Goal: Task Accomplishment & Management: Manage account settings

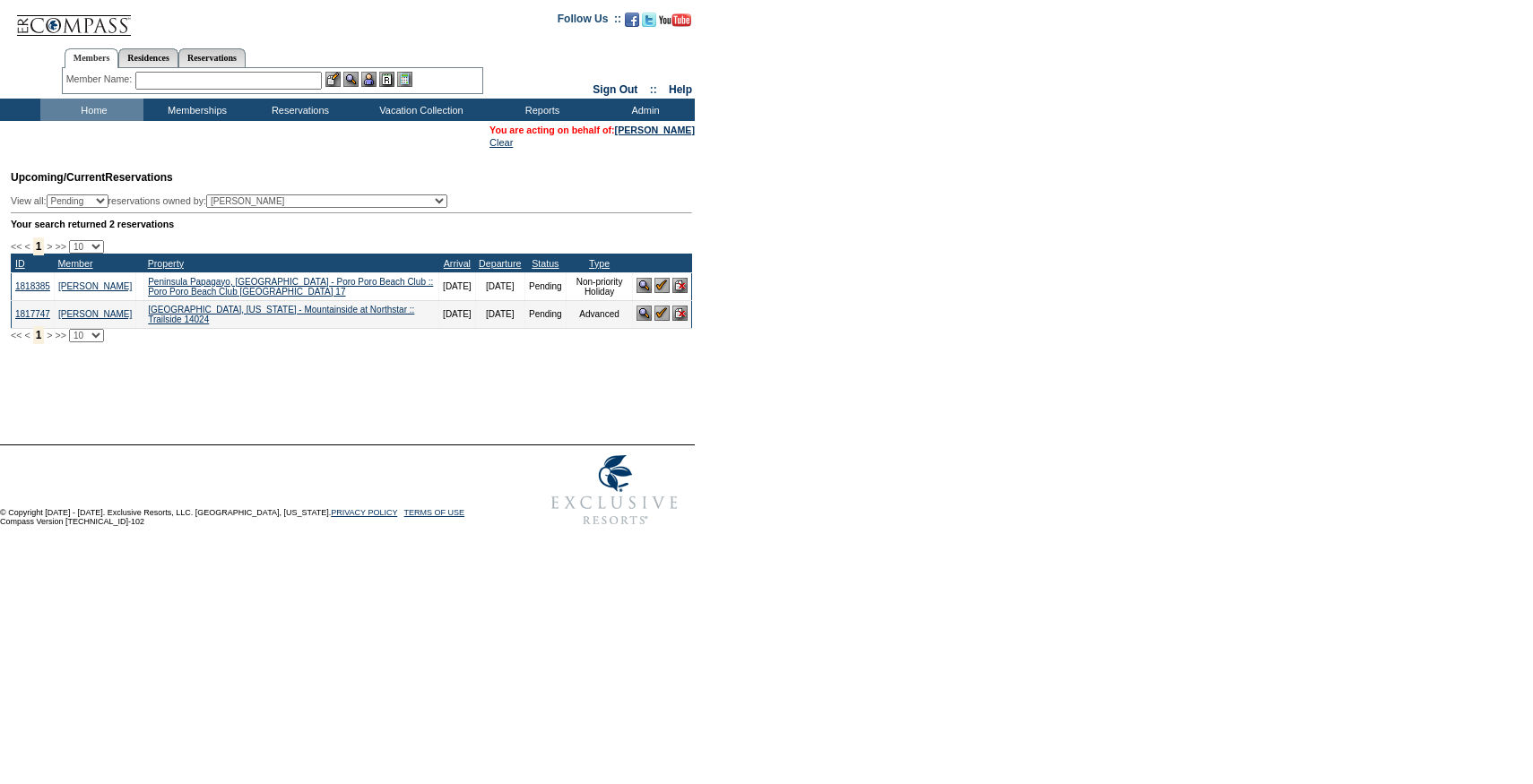
click at [235, 83] on input "text" at bounding box center [228, 81] width 187 height 18
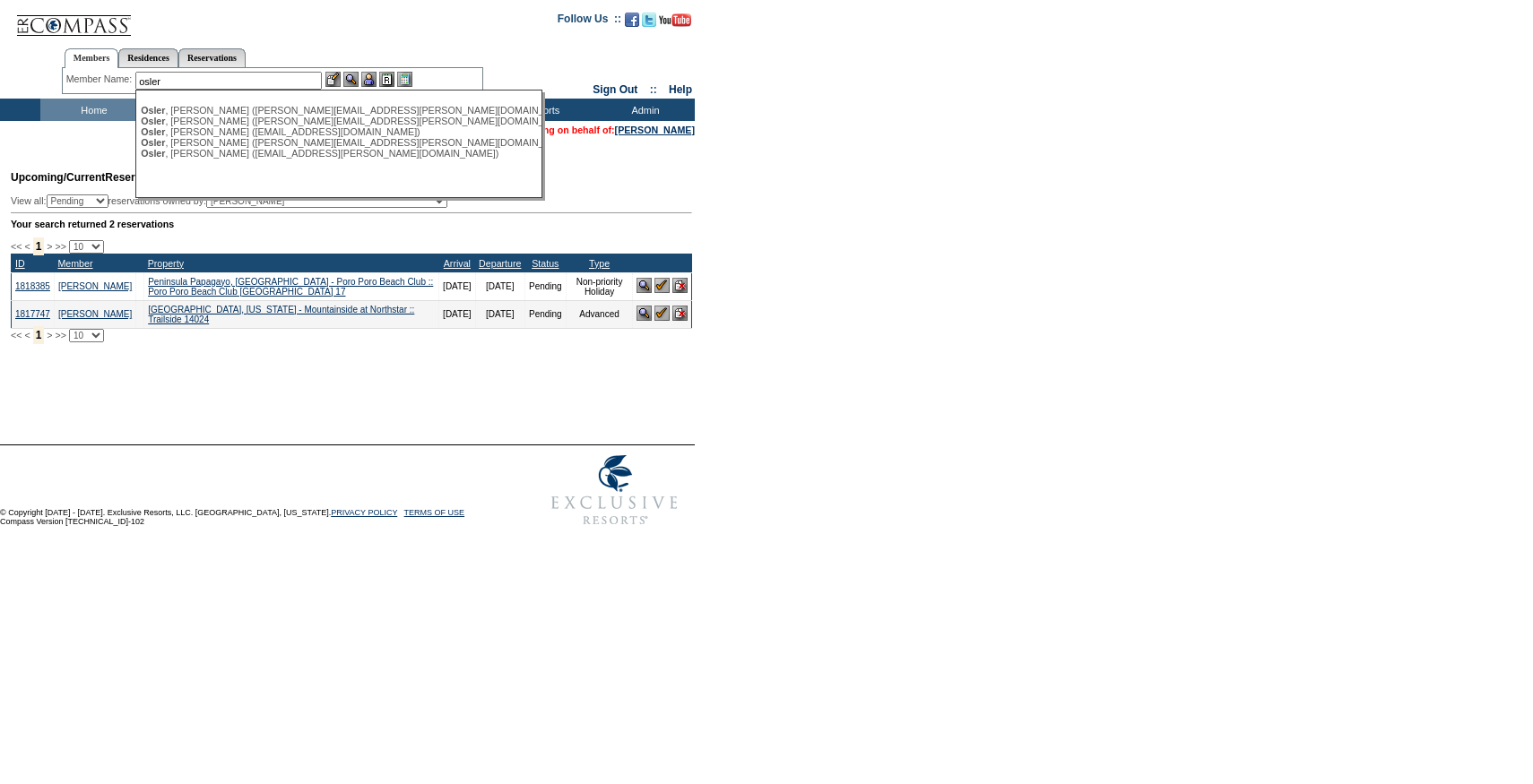
type input "osler"
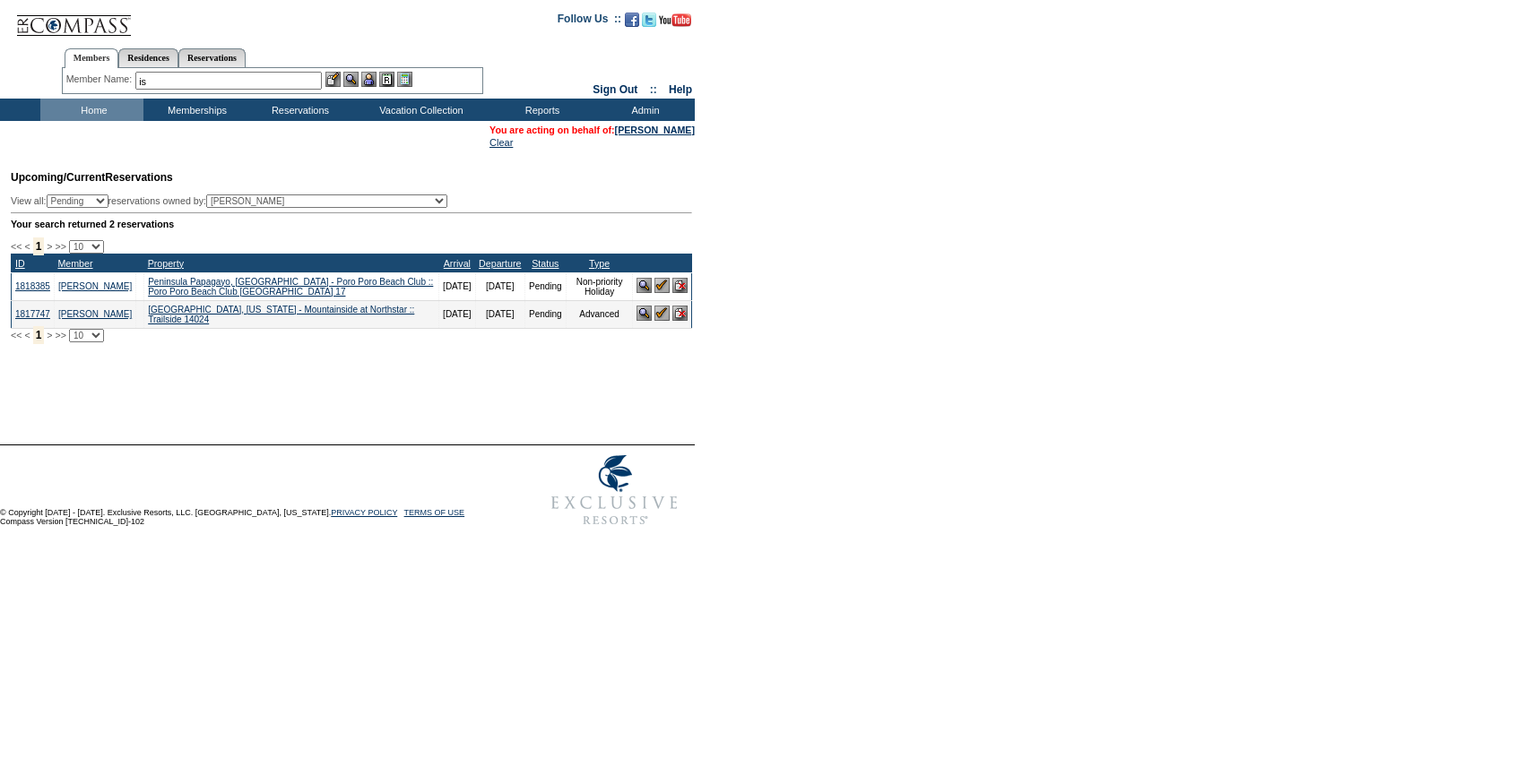
type input "i"
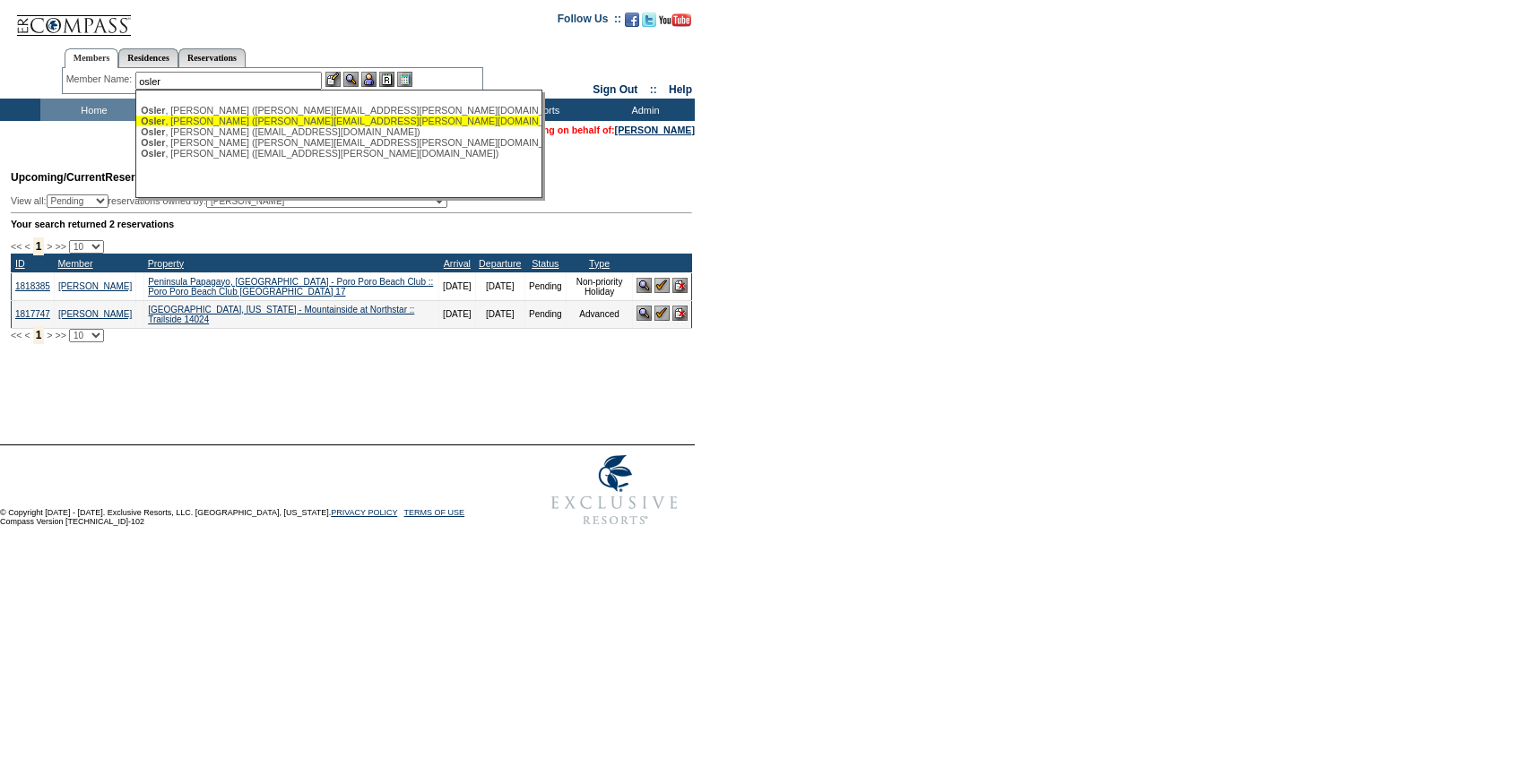
click at [211, 120] on div "[PERSON_NAME] ([PERSON_NAME][EMAIL_ADDRESS][PERSON_NAME][DOMAIN_NAME])" at bounding box center [338, 121] width 395 height 11
type input "[PERSON_NAME] ([PERSON_NAME][EMAIL_ADDRESS][PERSON_NAME][DOMAIN_NAME])"
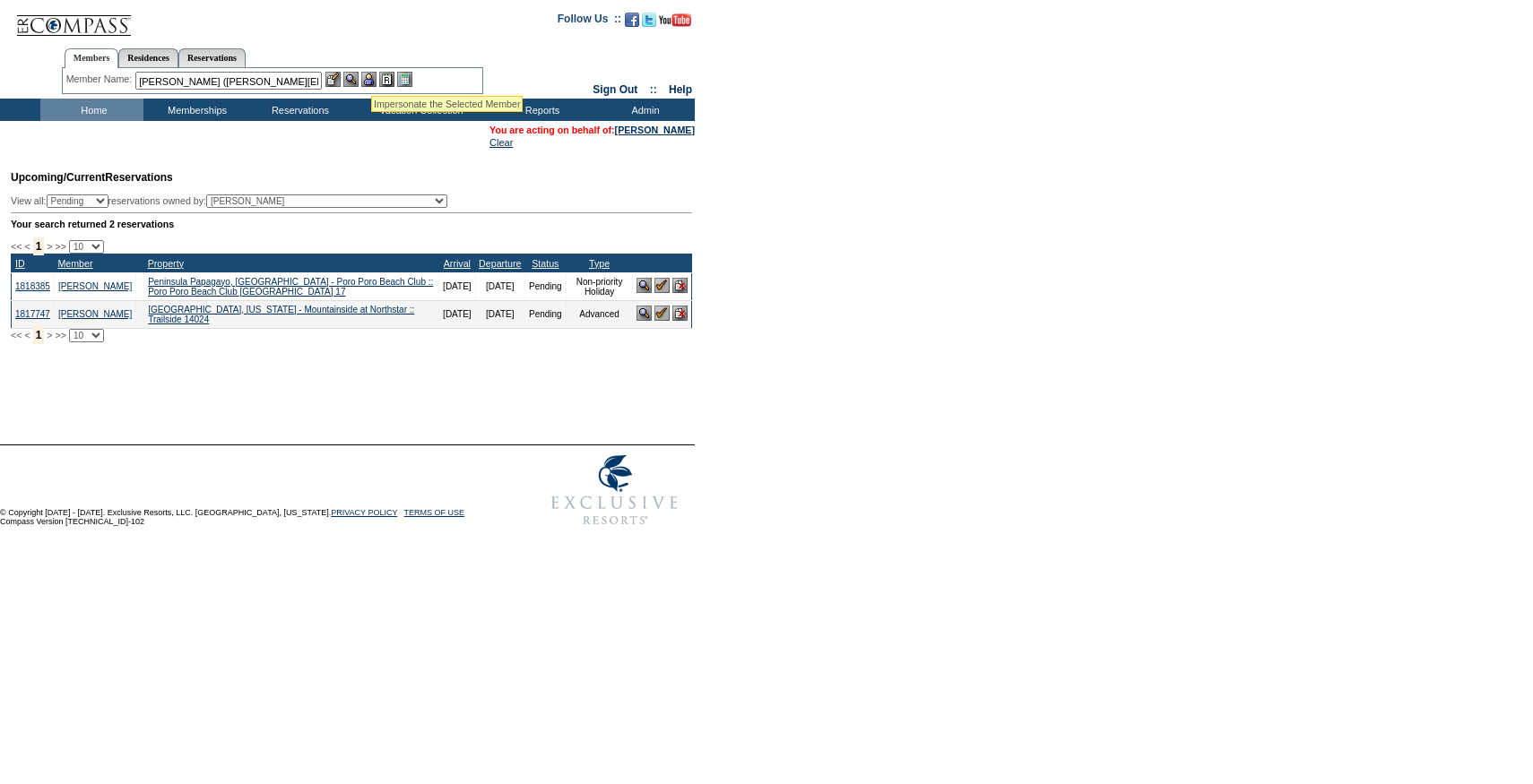
click at [374, 74] on img at bounding box center [368, 79] width 15 height 15
click at [341, 74] on img at bounding box center [333, 79] width 15 height 15
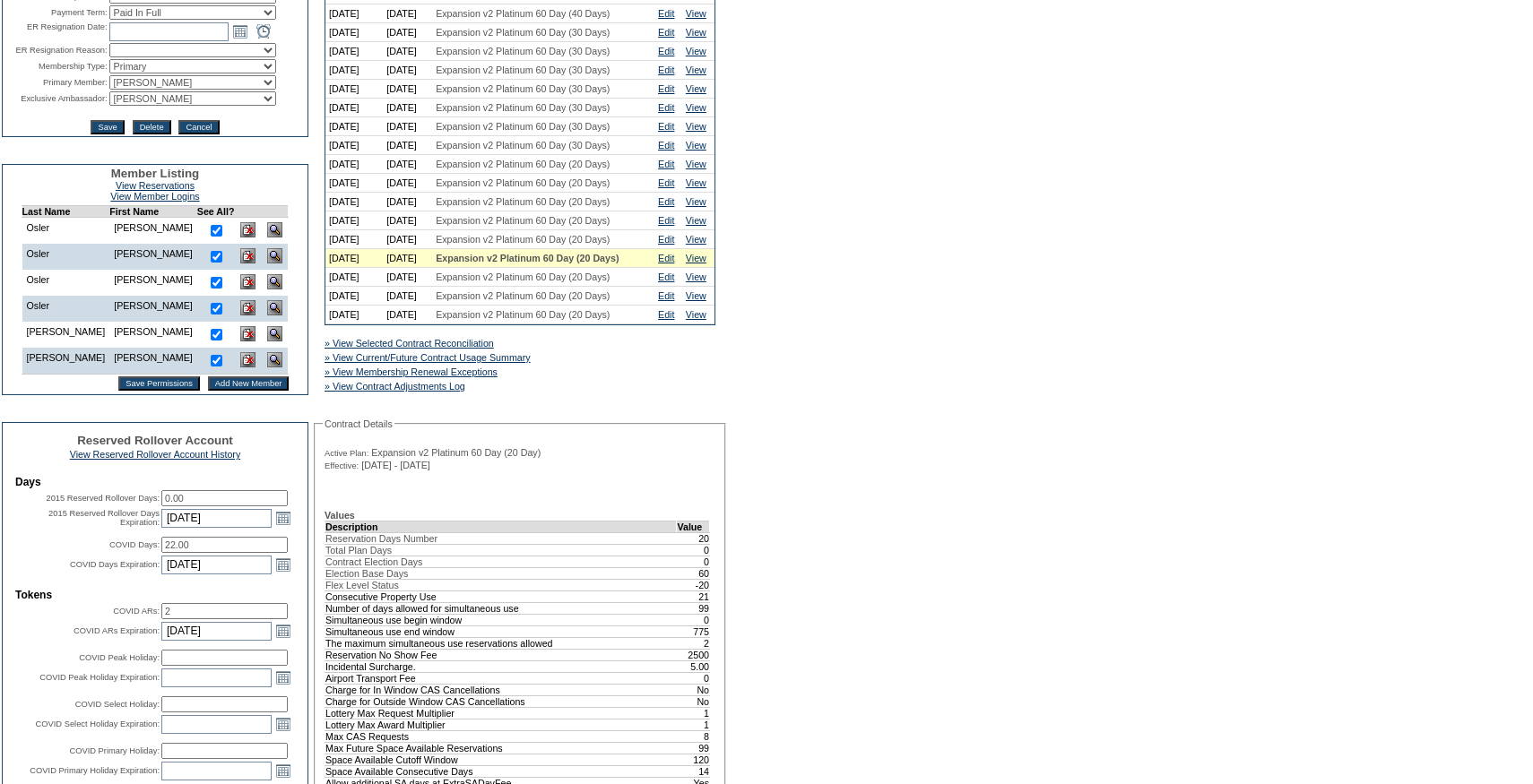
scroll to position [395, 0]
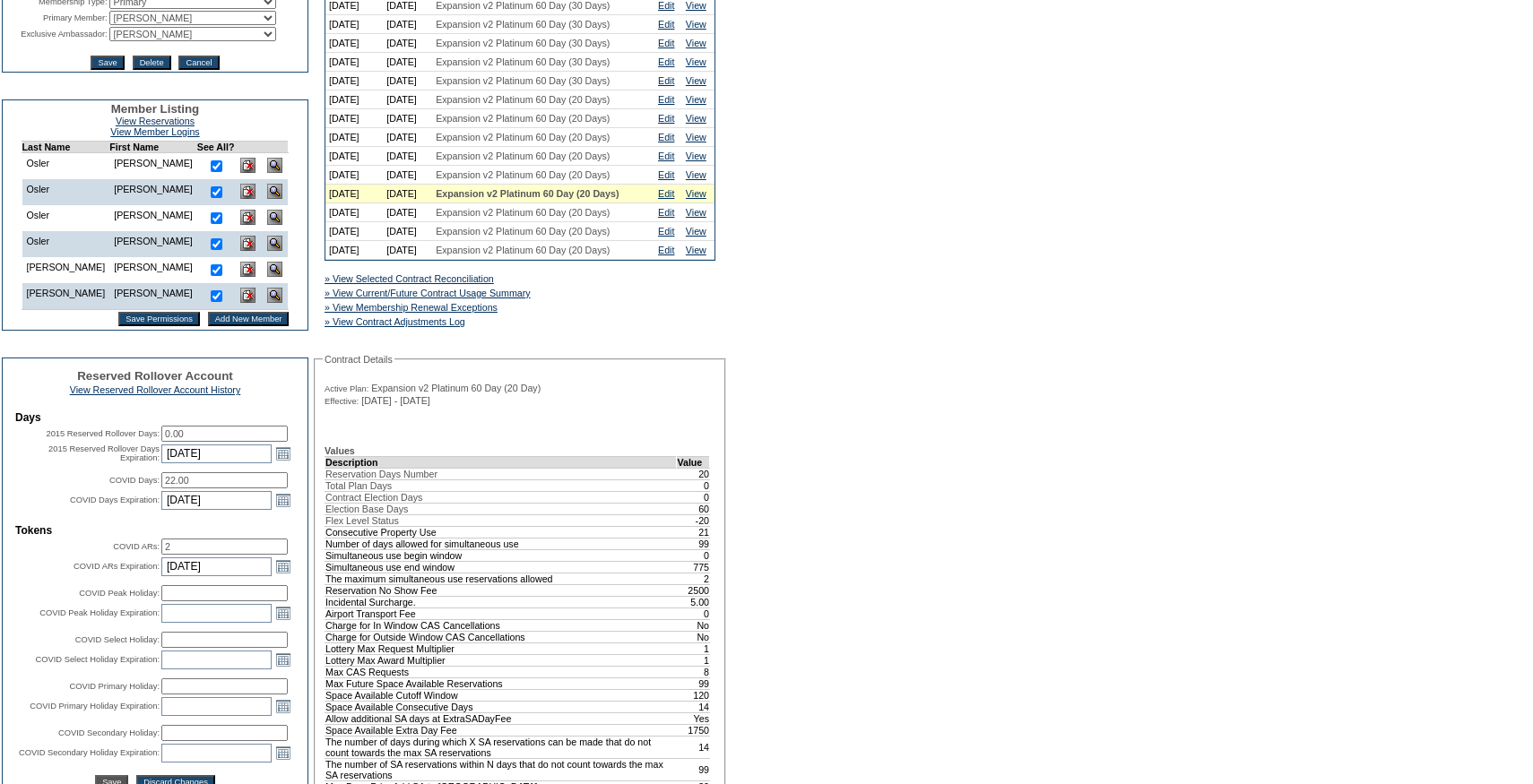
click at [788, 170] on div "A B C D E F G H I J K L M N O P Q R S T U V W X Y Z ER Accounts Edit Membership…" at bounding box center [766, 772] width 1533 height 2091
click at [786, 442] on div "A B C D E F G H I J K L M N O P Q R S T U V W X Y Z ER Accounts Edit Membership…" at bounding box center [766, 772] width 1533 height 2091
click at [504, 299] on link "» View Current/Future Contract Usage Summary" at bounding box center [428, 293] width 206 height 11
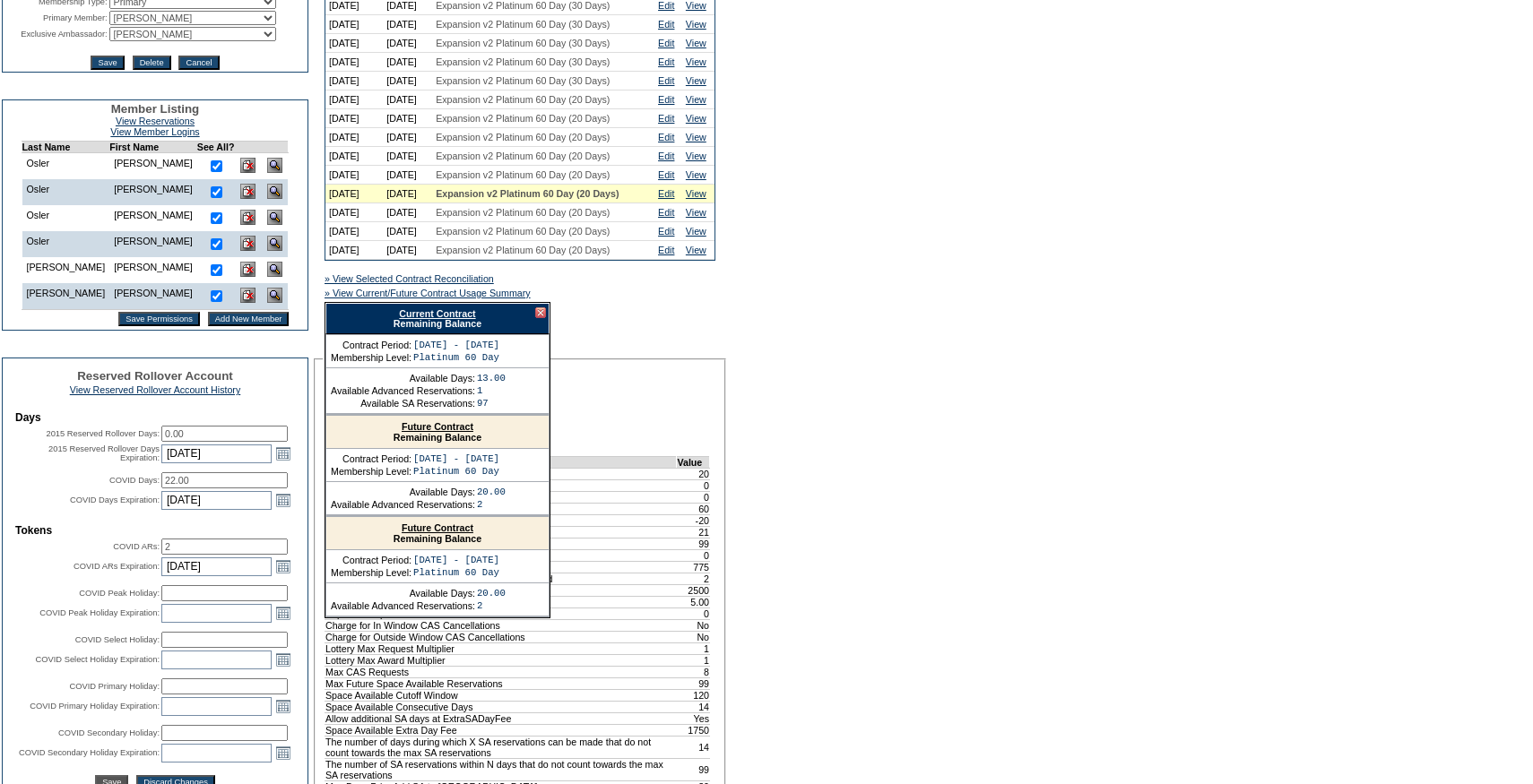
click at [411, 319] on link "Current Contract" at bounding box center [437, 314] width 76 height 11
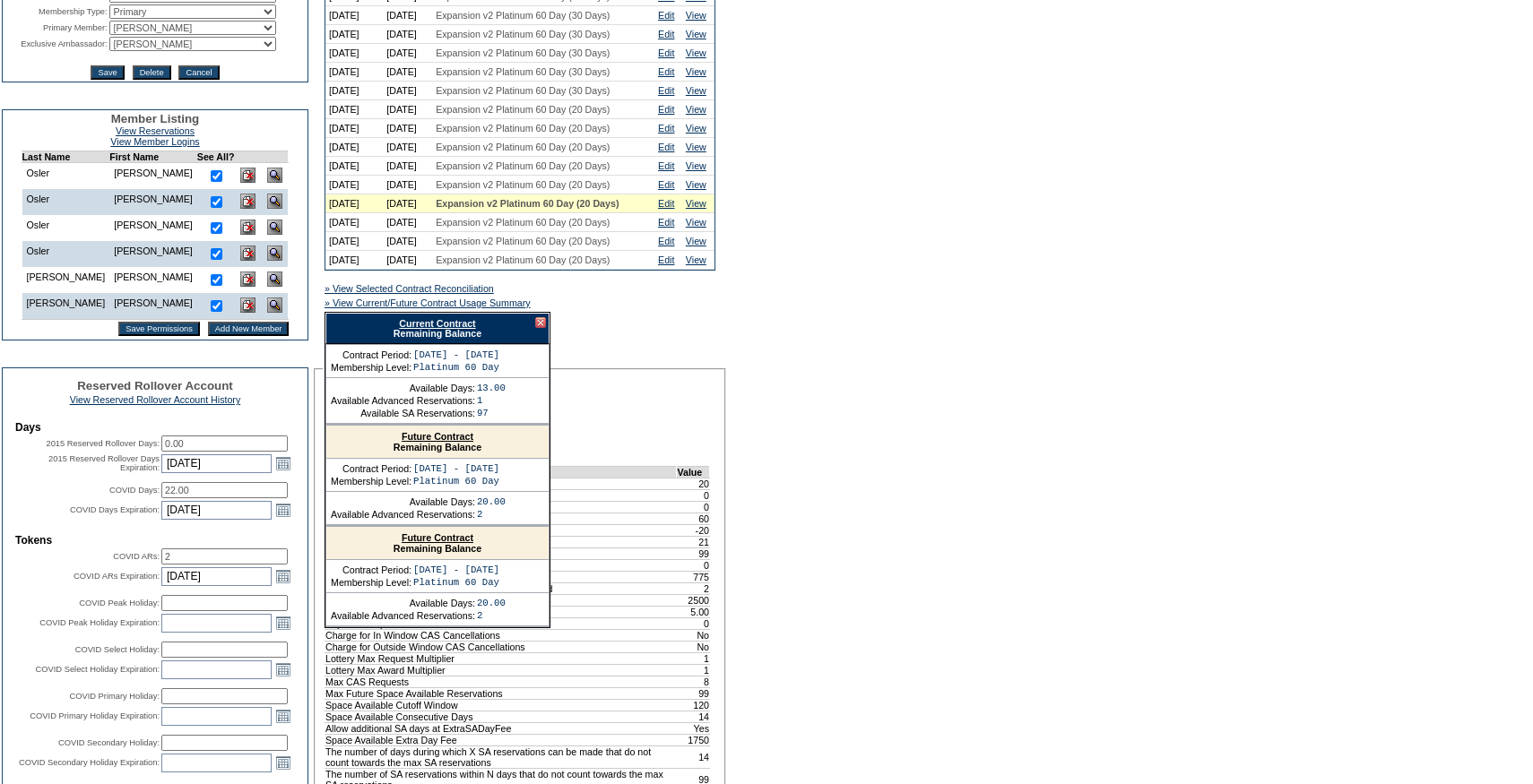
scroll to position [371, 0]
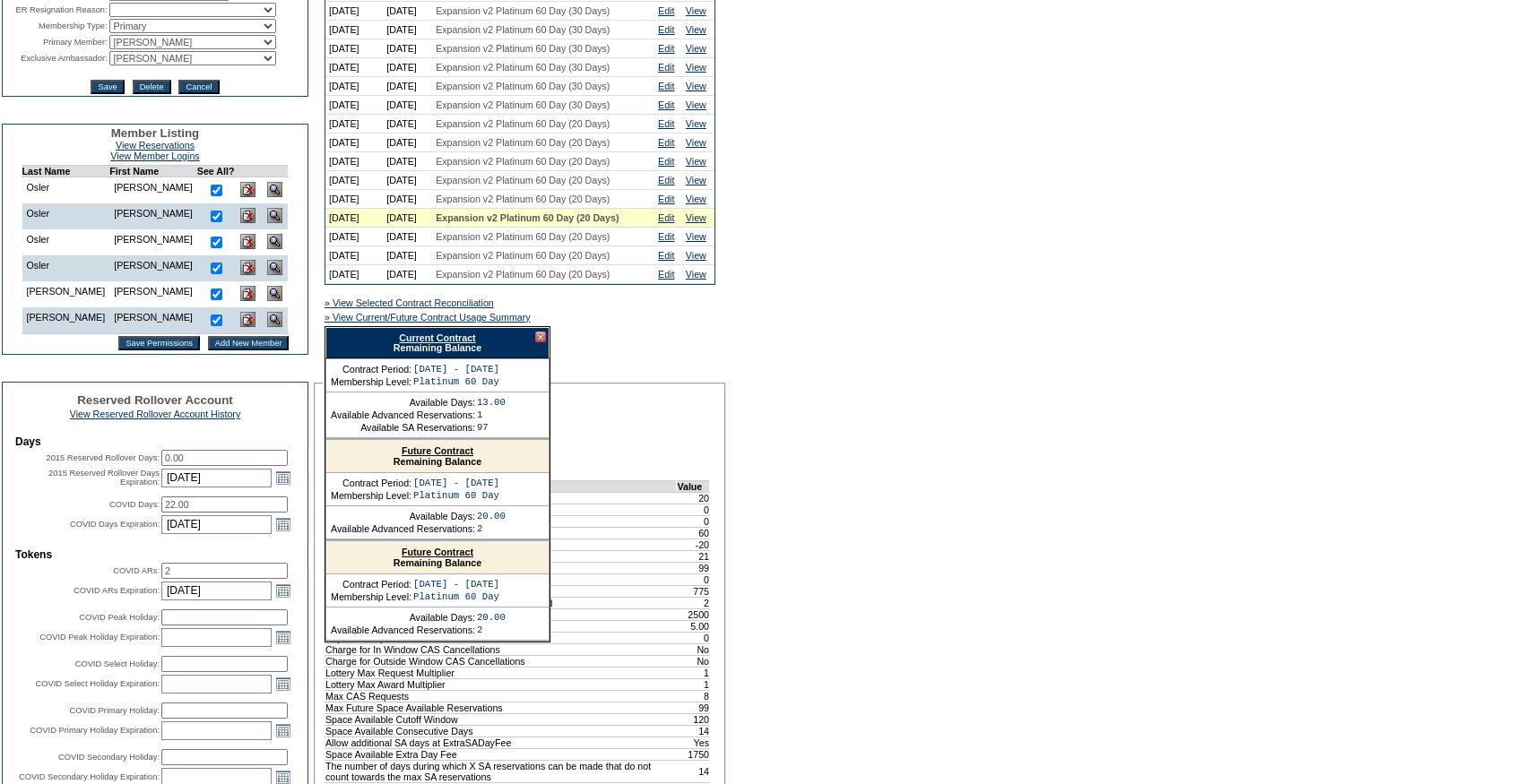
click at [444, 344] on link "Current Contract" at bounding box center [437, 338] width 76 height 11
click at [820, 282] on div "A B C D E F G H I J K L M N O P Q R S T U V W X Y Z ER Accounts Edit Membership…" at bounding box center [766, 796] width 1533 height 2091
click at [672, 204] on link "Edit" at bounding box center [666, 199] width 16 height 11
